Goal: Share content

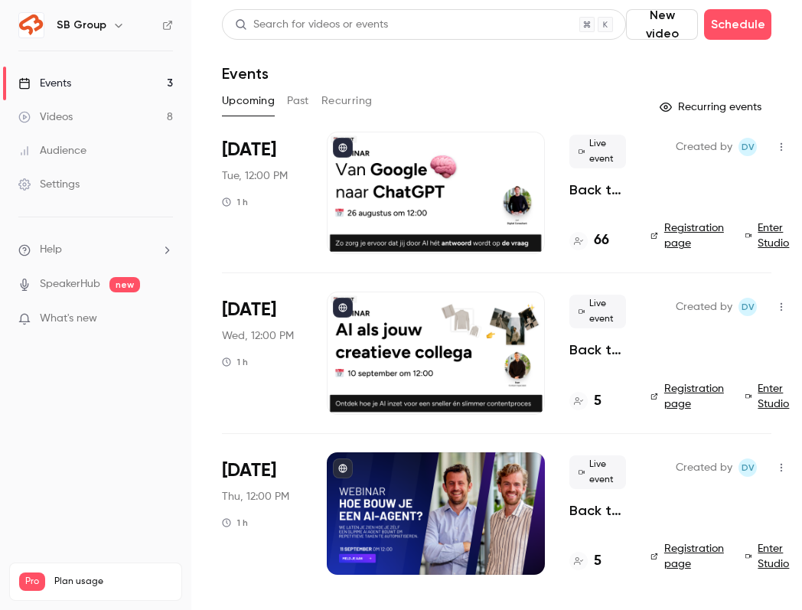
click at [75, 112] on link "Videos 8" at bounding box center [95, 117] width 191 height 34
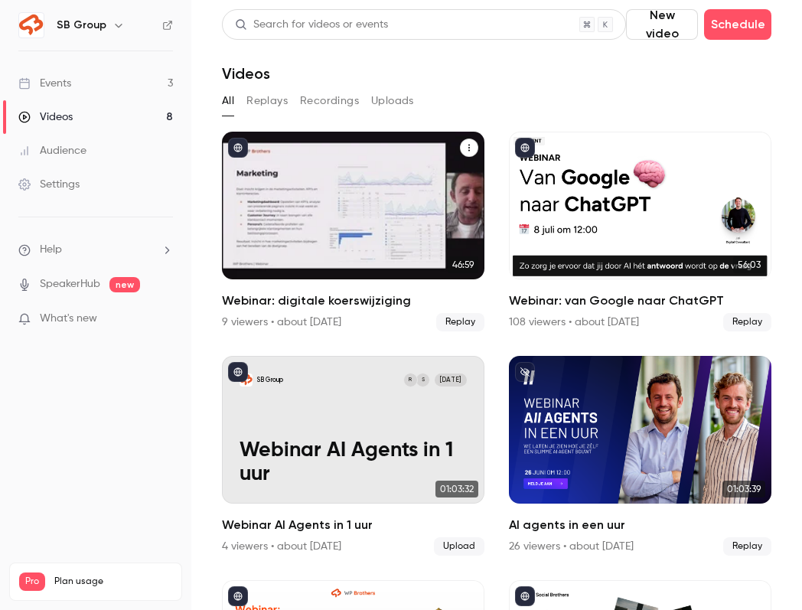
click at [473, 149] on icon "Webinar: digitale koerswijziging" at bounding box center [469, 147] width 9 height 9
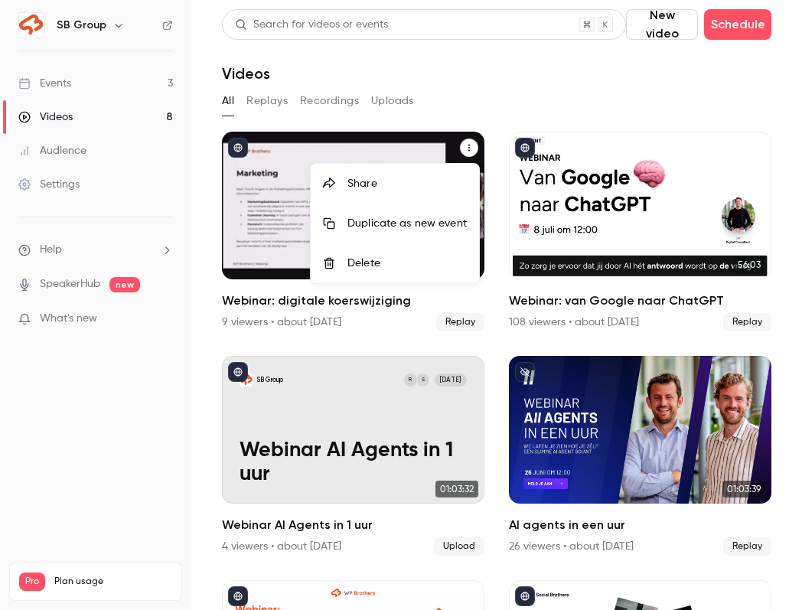
click at [423, 191] on li "Share" at bounding box center [395, 184] width 168 height 40
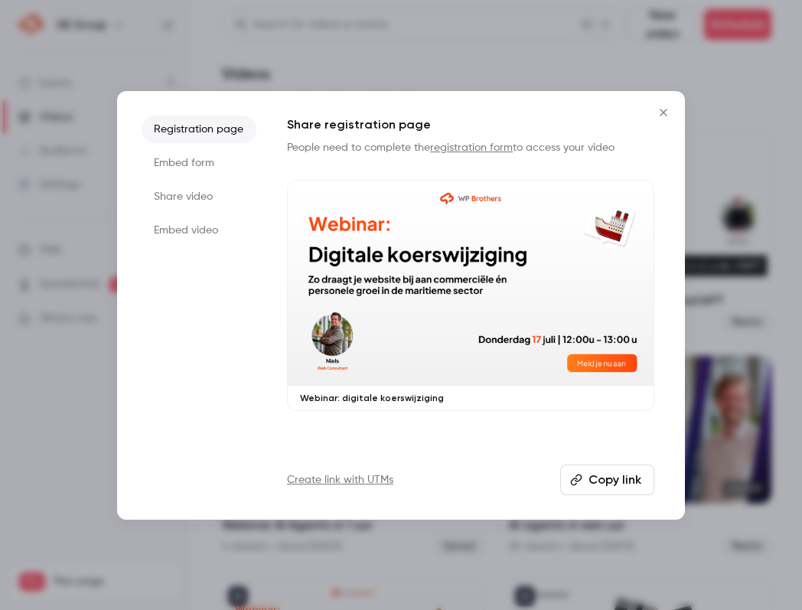
click at [622, 474] on button "Copy link" at bounding box center [607, 480] width 94 height 31
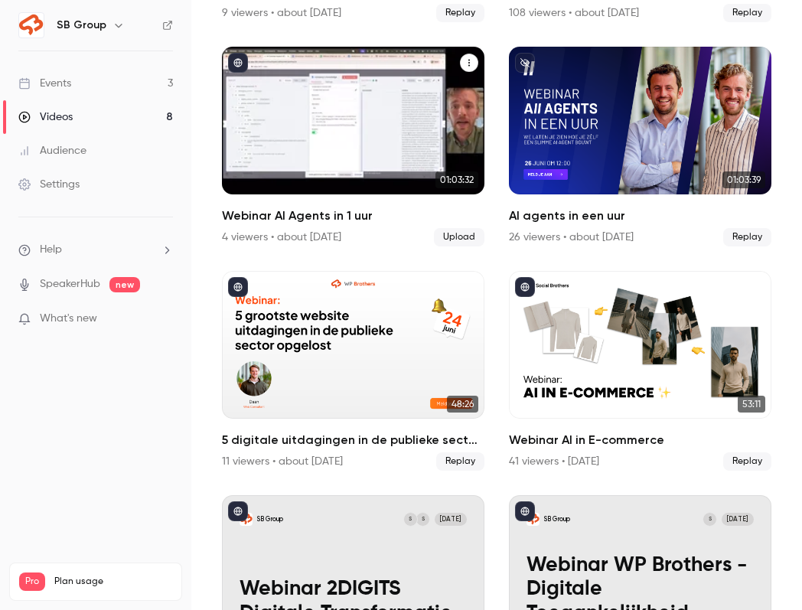
scroll to position [413, 0]
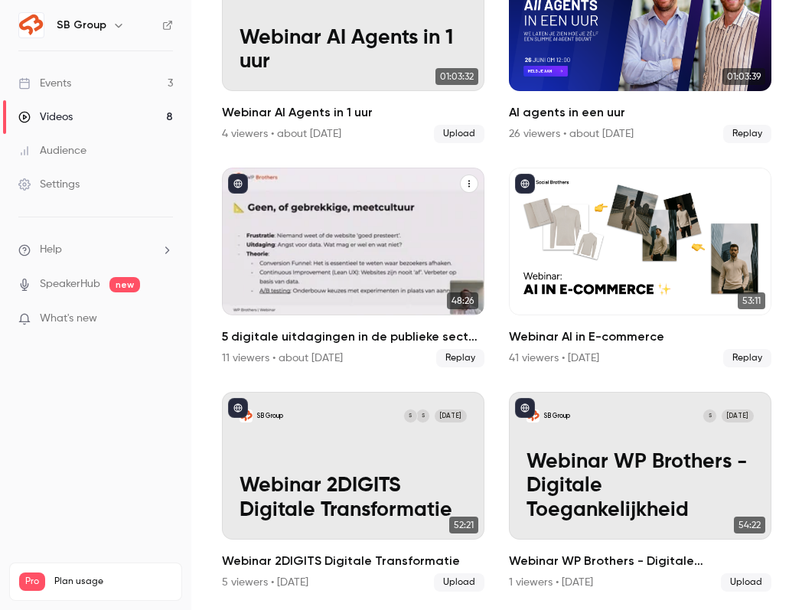
click at [466, 183] on icon "5 digitale uitdagingen in de publieke sector opgelost" at bounding box center [469, 183] width 9 height 9
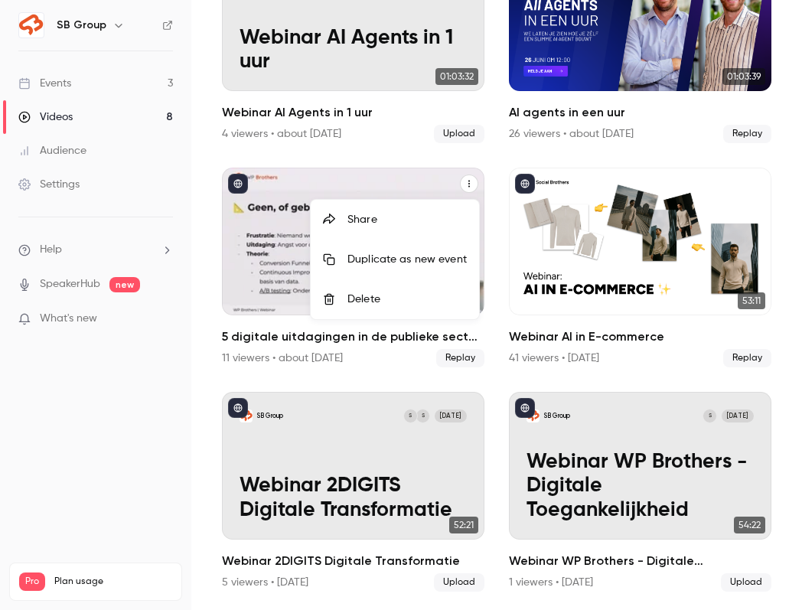
click at [397, 220] on div "Share" at bounding box center [407, 219] width 119 height 15
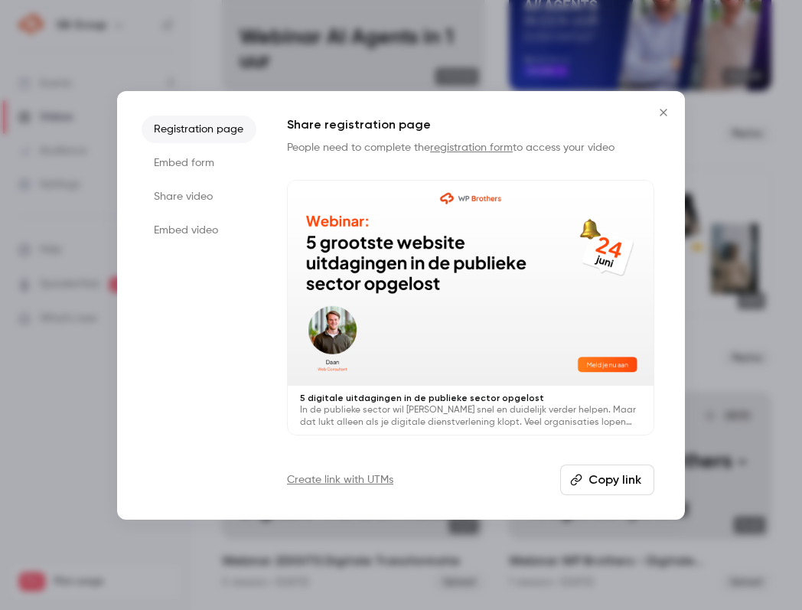
click at [599, 481] on button "Copy link" at bounding box center [607, 480] width 94 height 31
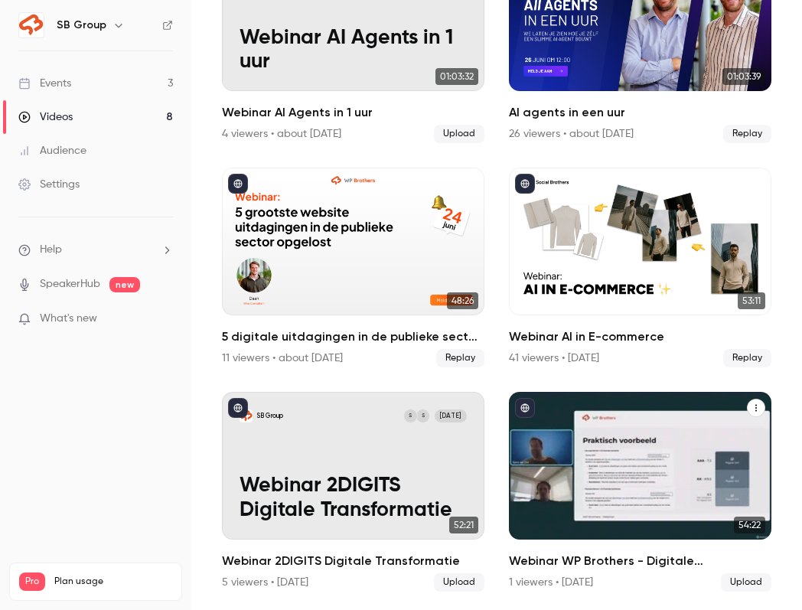
click at [756, 409] on icon "Webinar WP Brothers - Digitale Toegankelijkheid" at bounding box center [756, 407] width 9 height 9
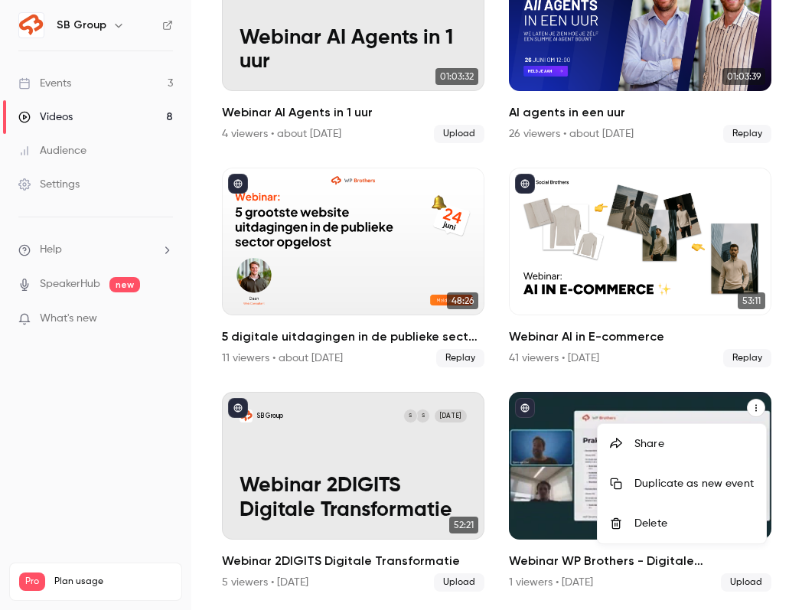
click at [682, 438] on div "Share" at bounding box center [694, 443] width 119 height 15
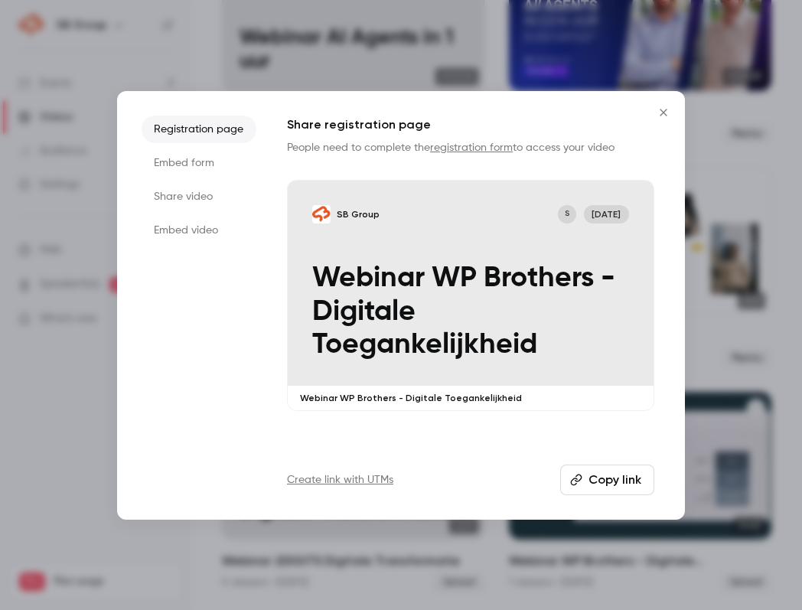
click at [598, 473] on button "Copy link" at bounding box center [607, 480] width 94 height 31
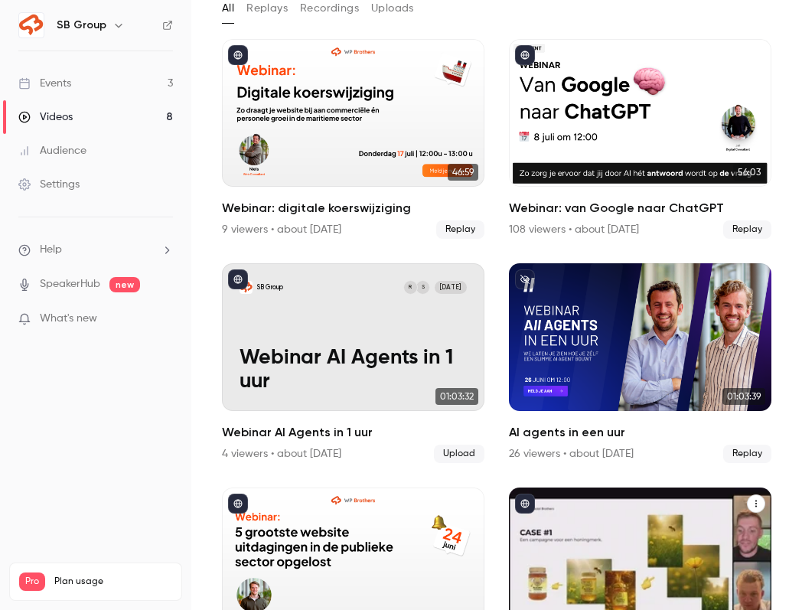
scroll to position [0, 0]
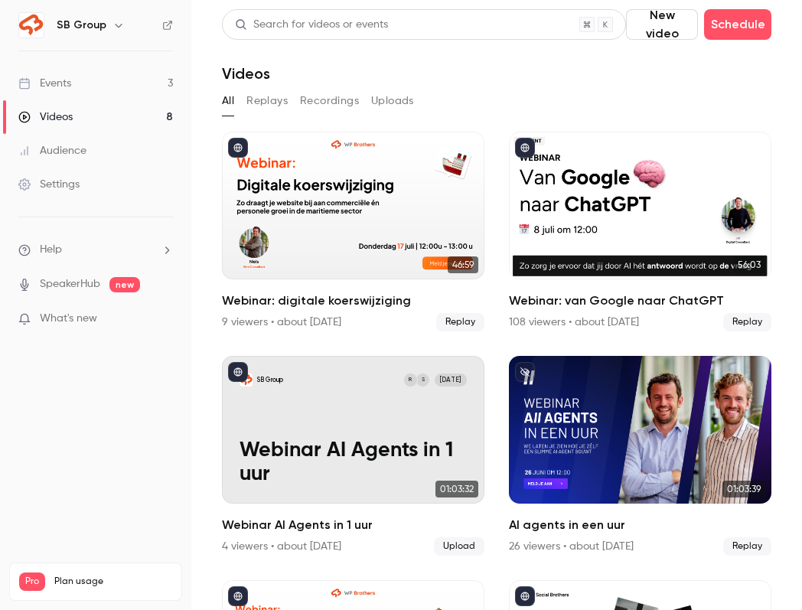
click at [174, 83] on link "Events 3" at bounding box center [95, 84] width 191 height 34
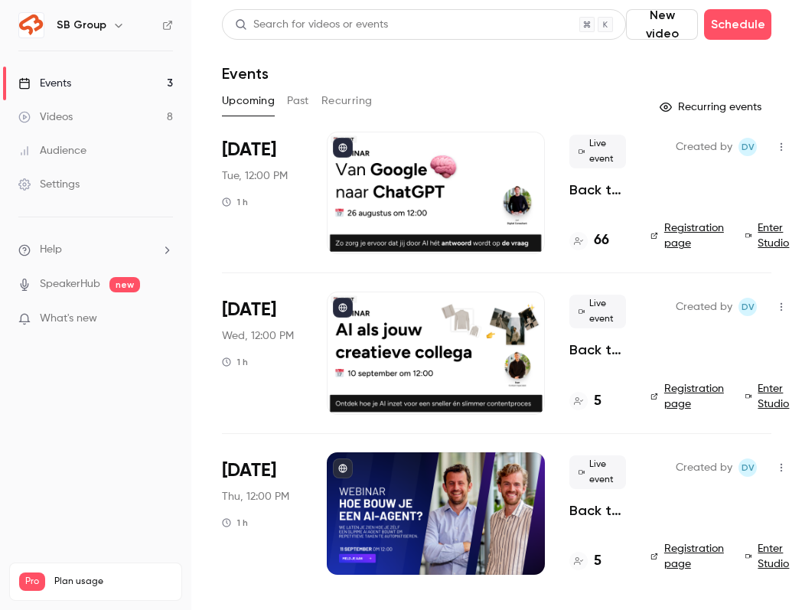
click at [597, 194] on p "Back to work webinar: van Google naar ChatGPT" at bounding box center [598, 190] width 57 height 18
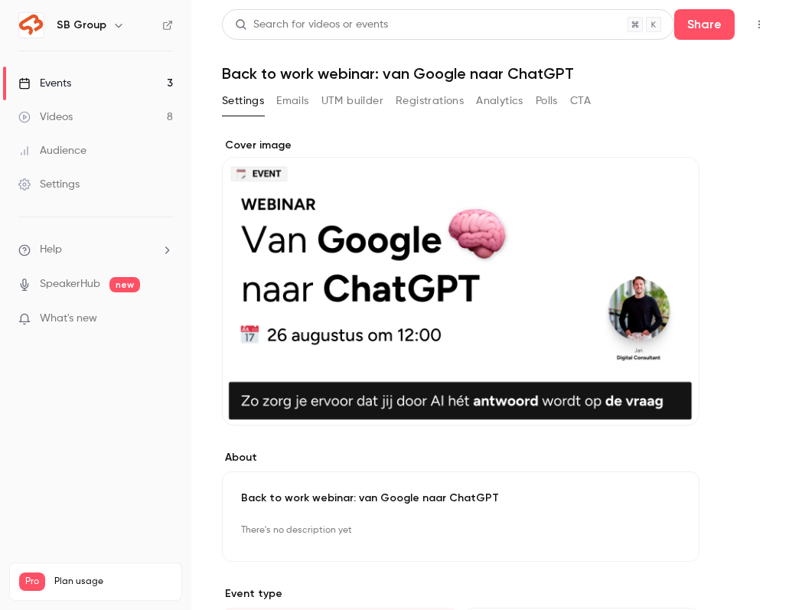
click at [416, 108] on button "Registrations" at bounding box center [430, 101] width 68 height 24
